Goal: Register for event/course

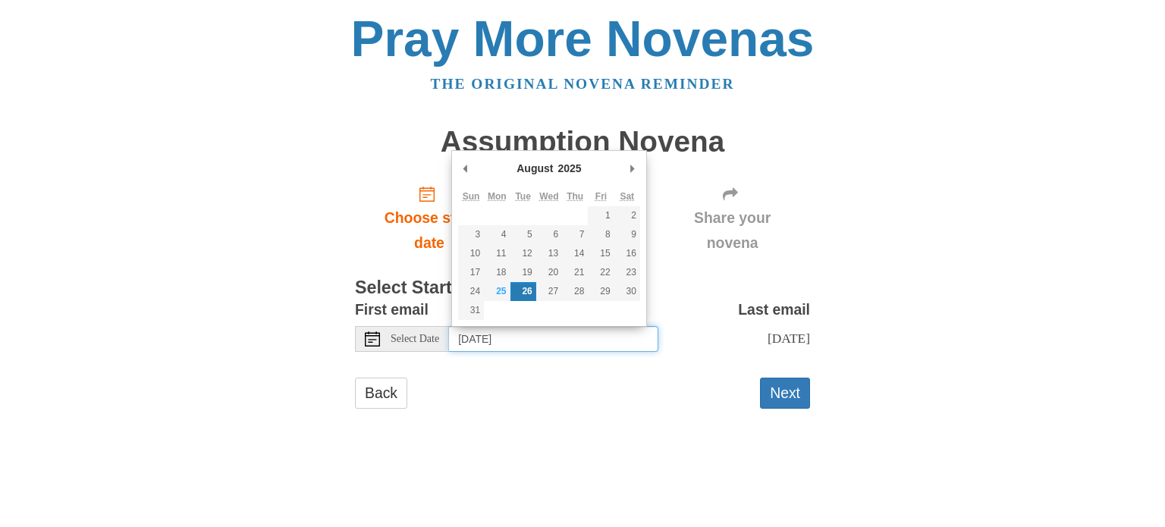
click at [632, 339] on input "[DATE]" at bounding box center [553, 339] width 209 height 26
click at [402, 342] on span "Select Date" at bounding box center [414, 339] width 49 height 11
click at [766, 397] on button "Next" at bounding box center [785, 393] width 50 height 31
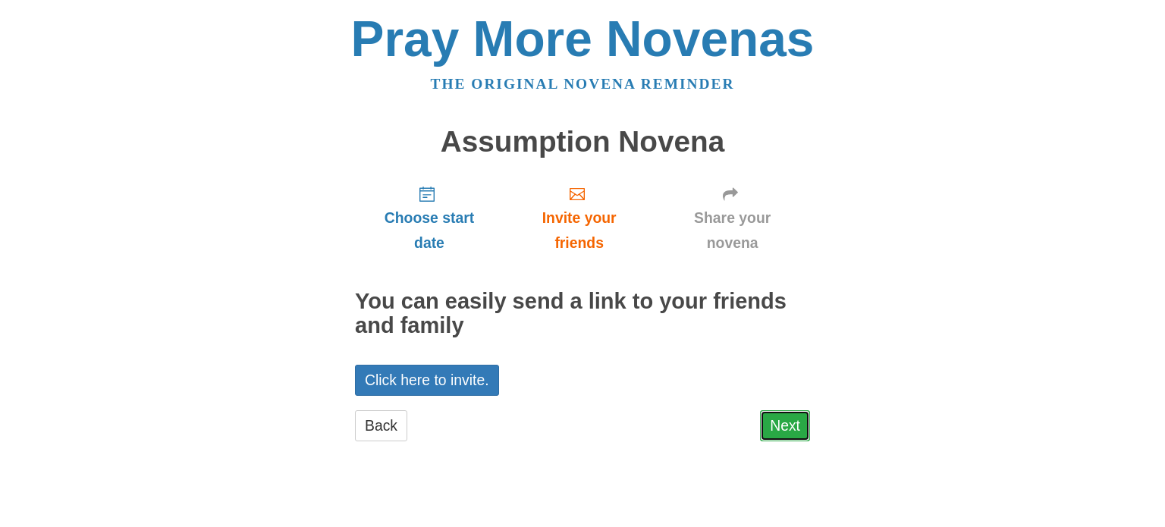
click at [785, 420] on link "Next" at bounding box center [785, 425] width 50 height 31
